Goal: Use online tool/utility: Utilize a website feature to perform a specific function

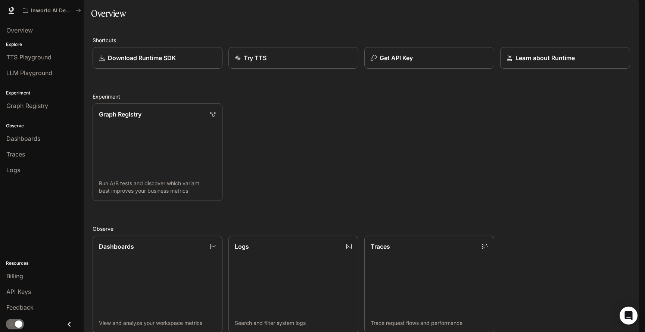
click at [608, 14] on span "Documentation" at bounding box center [594, 10] width 37 height 9
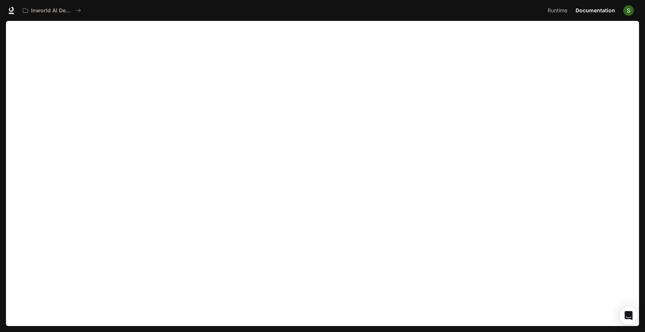
click at [627, 9] on img "button" at bounding box center [628, 10] width 10 height 10
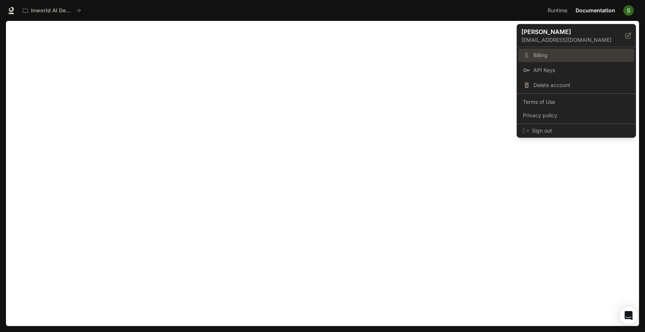
click at [541, 59] on link "Billing" at bounding box center [576, 55] width 116 height 13
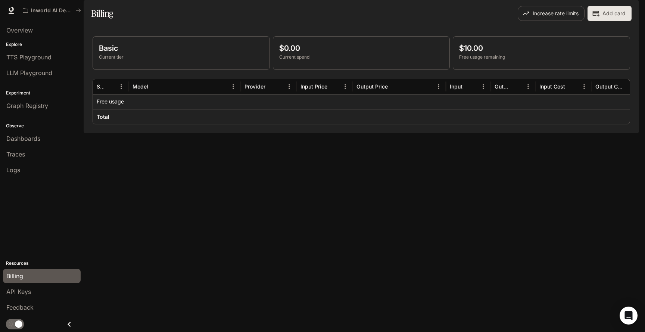
click at [632, 10] on img "button" at bounding box center [628, 10] width 10 height 10
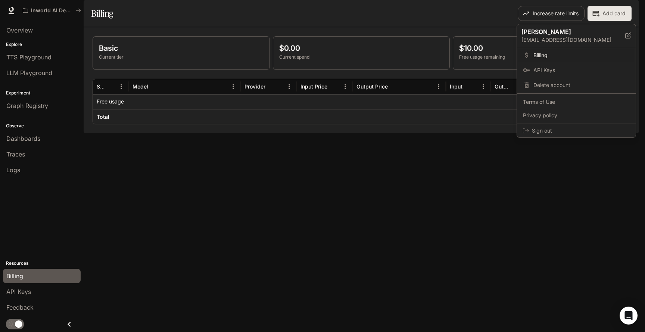
click at [631, 10] on div at bounding box center [322, 166] width 645 height 332
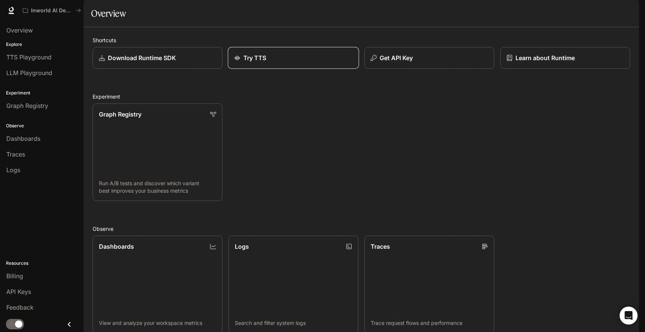
click at [317, 69] on link "Try TTS" at bounding box center [293, 58] width 131 height 22
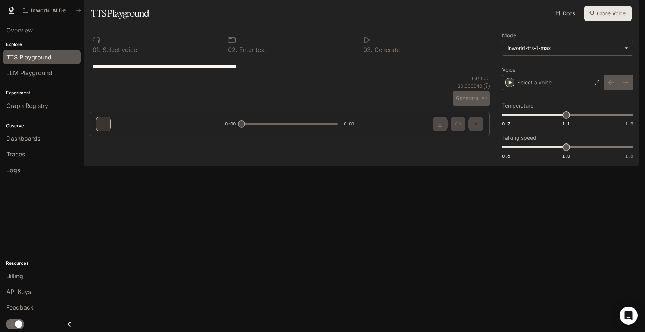
type textarea "**********"
type input "****"
type input "***"
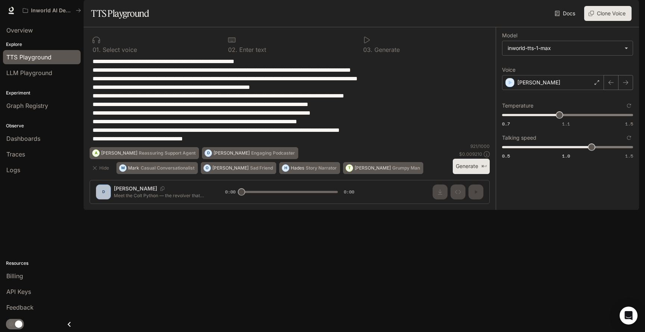
drag, startPoint x: 247, startPoint y: 157, endPoint x: 24, endPoint y: 56, distance: 244.6
click at [84, 56] on main "**********" at bounding box center [361, 105] width 555 height 210
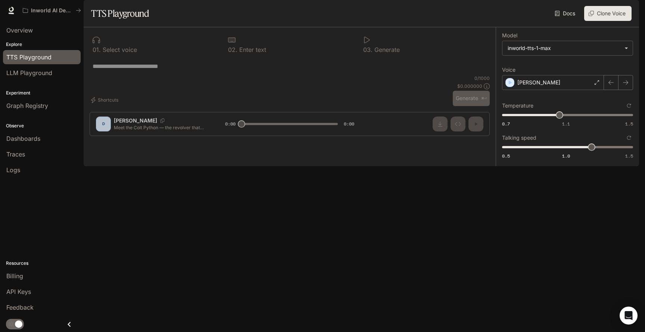
paste textarea "**********"
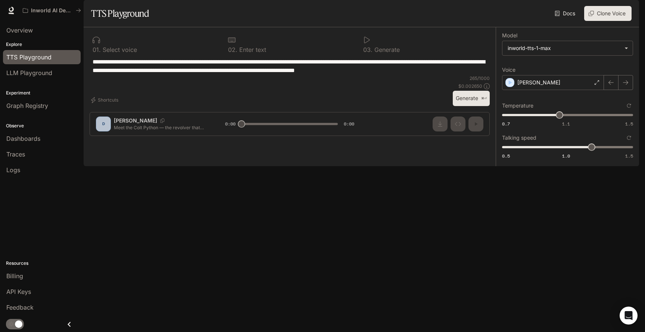
drag, startPoint x: 94, startPoint y: 82, endPoint x: 97, endPoint y: 100, distance: 18.8
click at [94, 75] on textarea "**********" at bounding box center [290, 65] width 394 height 17
type textarea "**********"
click at [464, 106] on button "Generate ⌘⏎" at bounding box center [471, 98] width 37 height 15
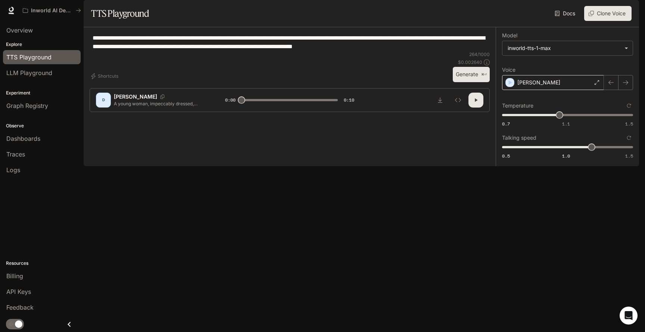
click at [539, 90] on div "Dennis" at bounding box center [553, 82] width 102 height 15
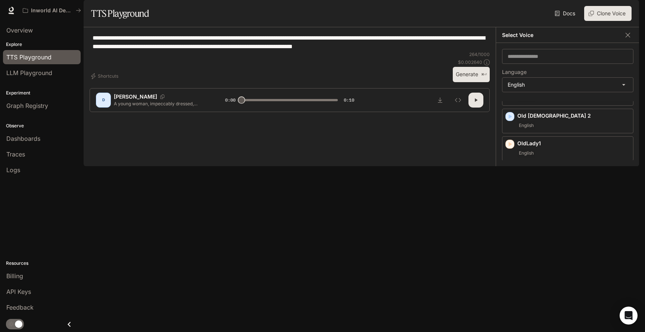
scroll to position [91, 0]
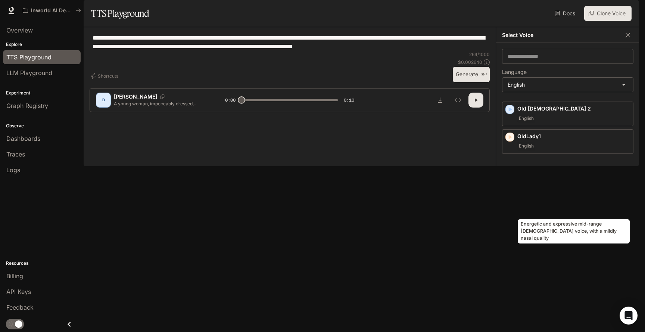
click at [578, 192] on p "Energetic and expressive mid-range male voice, with a mildly nasal quality" at bounding box center [573, 185] width 113 height 13
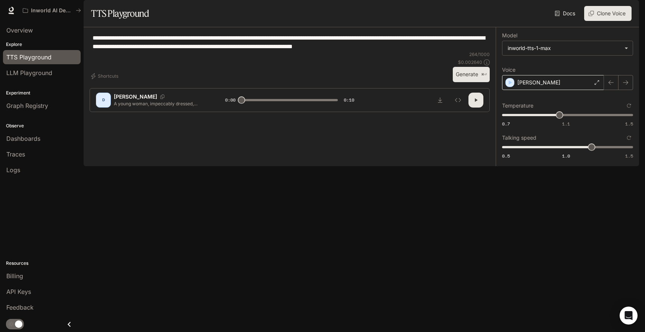
click at [567, 90] on div "Alex" at bounding box center [553, 82] width 102 height 15
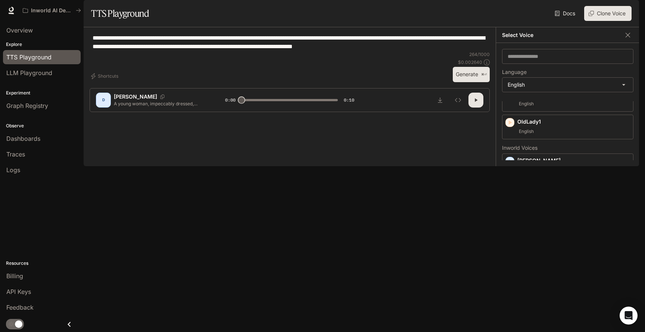
scroll to position [115, 0]
click at [507, 155] on icon "button" at bounding box center [509, 151] width 7 height 7
click at [512, 196] on icon "button" at bounding box center [509, 192] width 7 height 7
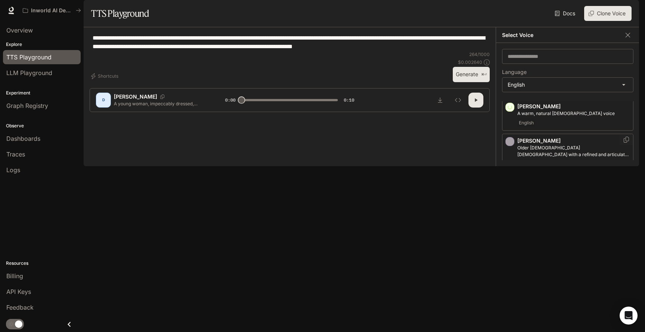
scroll to position [206, 0]
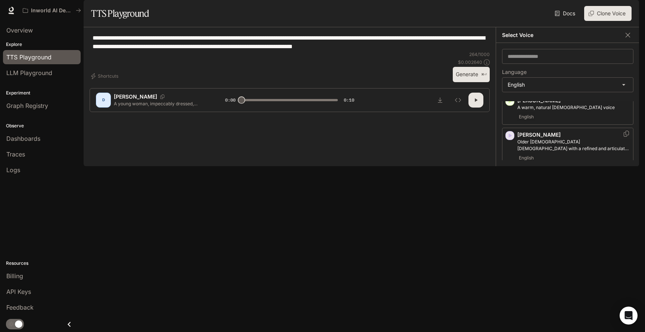
click at [511, 138] on icon "button" at bounding box center [510, 135] width 3 height 4
click at [509, 187] on div "Edward Male with a fast-talking, emphatic and streetwise tone English" at bounding box center [567, 189] width 131 height 38
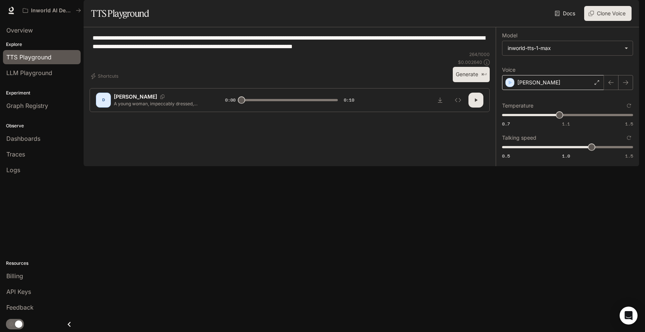
click at [548, 90] on div "Edward" at bounding box center [553, 82] width 102 height 15
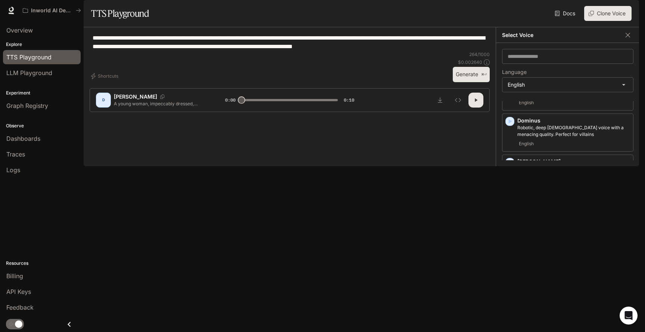
scroll to position [340, 0]
click at [509, 203] on icon "button" at bounding box center [510, 200] width 3 height 4
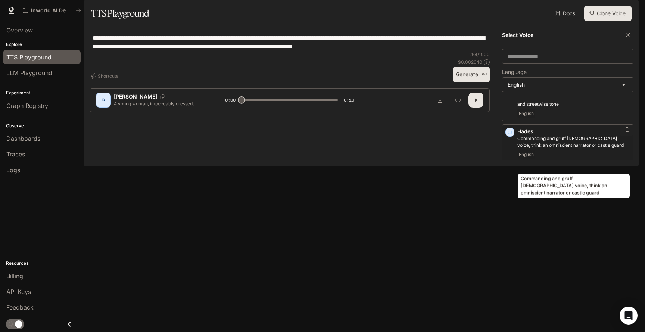
scroll to position [412, 0]
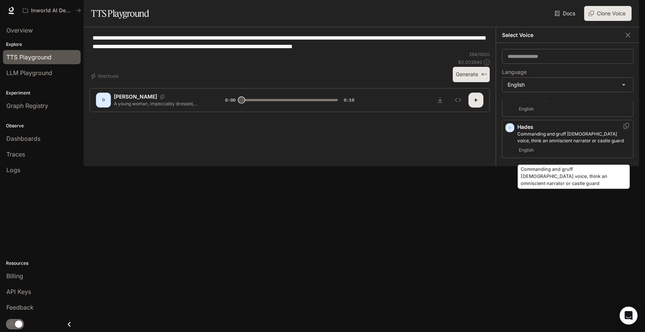
click at [551, 144] on p "Commanding and gruff male voice, think an omniscient narrator or castle guard" at bounding box center [573, 137] width 113 height 13
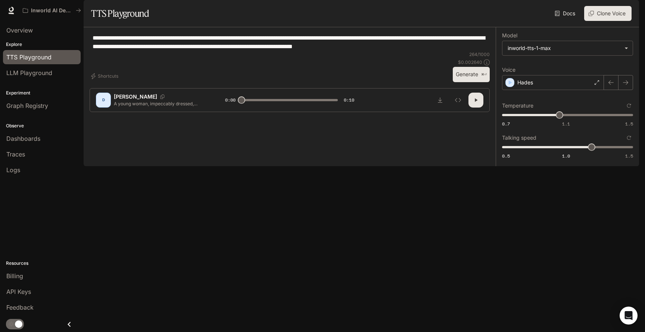
click at [460, 82] on button "Generate ⌘⏎" at bounding box center [471, 74] width 37 height 15
click at [546, 90] on div "Hades" at bounding box center [553, 82] width 102 height 15
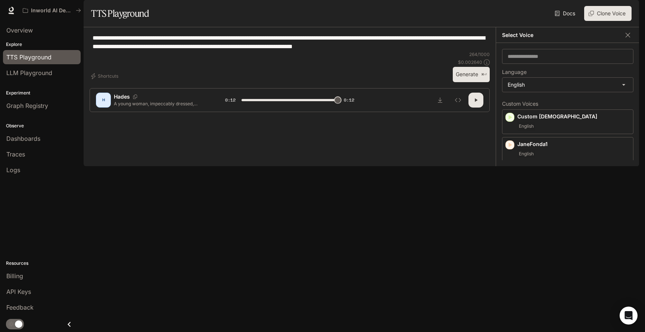
type input "*"
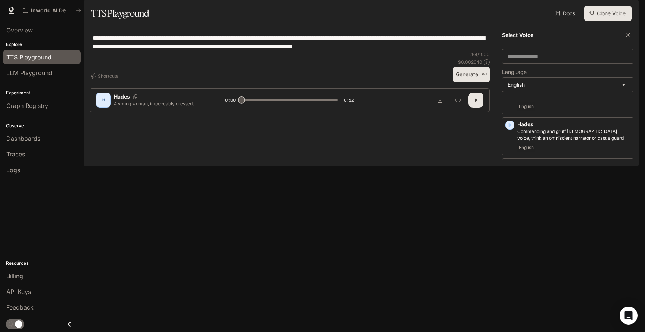
scroll to position [427, 0]
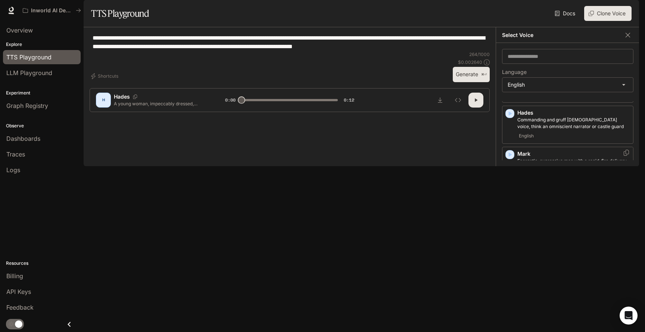
click at [509, 157] on icon "button" at bounding box center [510, 154] width 3 height 4
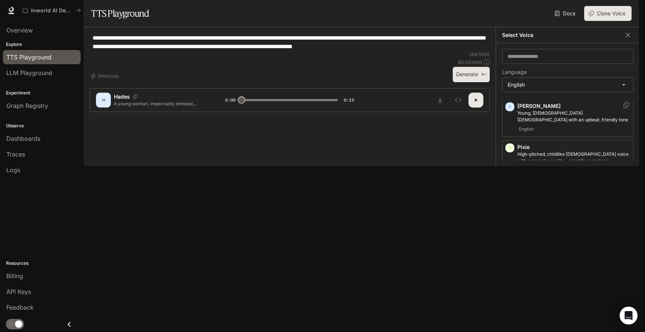
scroll to position [509, 0]
click at [510, 191] on icon "button" at bounding box center [510, 188] width 3 height 4
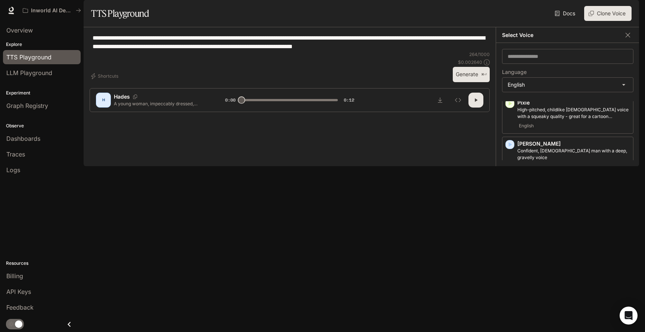
click at [509, 228] on icon "button" at bounding box center [510, 226] width 3 height 4
click at [512, 305] on icon "button" at bounding box center [509, 308] width 7 height 7
click at [511, 227] on icon "button" at bounding box center [510, 224] width 3 height 4
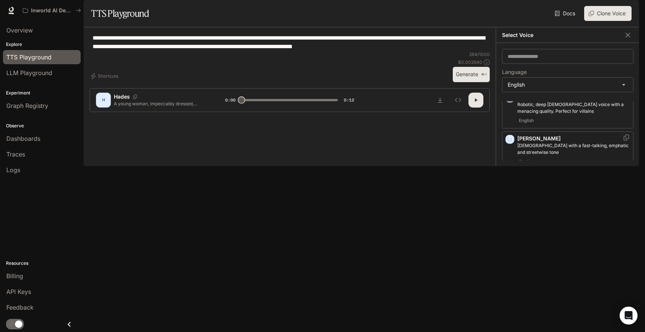
scroll to position [364, 0]
click at [511, 180] on icon "button" at bounding box center [509, 175] width 7 height 7
click at [529, 179] on p "Hades" at bounding box center [573, 175] width 113 height 7
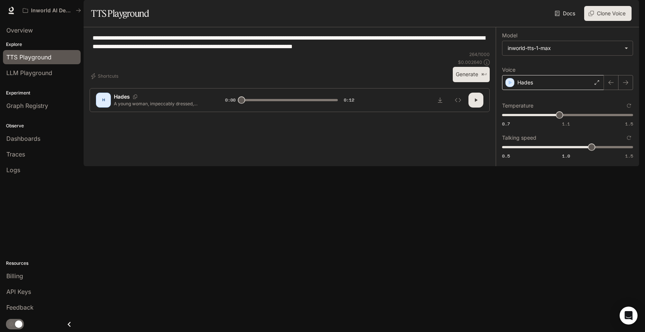
click at [552, 90] on div "Hades" at bounding box center [553, 82] width 102 height 15
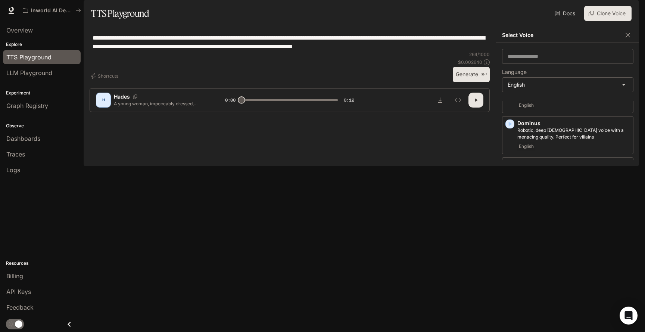
scroll to position [392, 0]
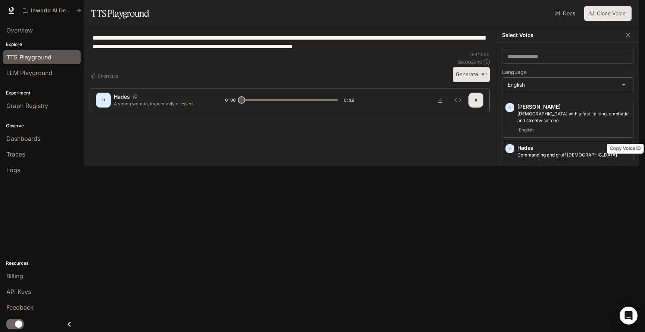
click at [625, 150] on icon "Copy Voice ID" at bounding box center [626, 147] width 7 height 6
